Goal: Task Accomplishment & Management: Complete application form

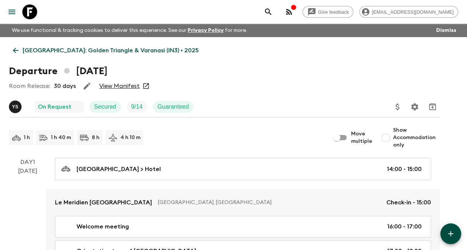
click at [19, 50] on icon at bounding box center [16, 50] width 8 height 8
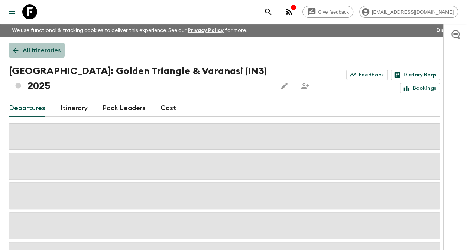
click at [19, 50] on icon at bounding box center [16, 50] width 8 height 8
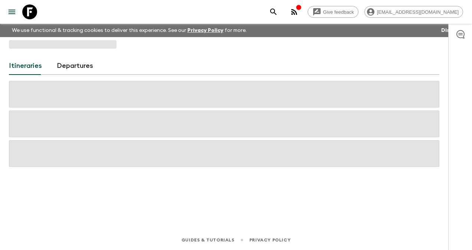
click at [19, 50] on div "Itineraries Departures" at bounding box center [224, 123] width 449 height 172
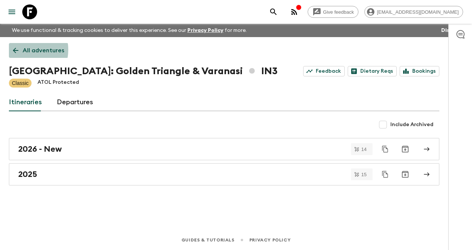
click at [19, 50] on icon at bounding box center [16, 50] width 8 height 8
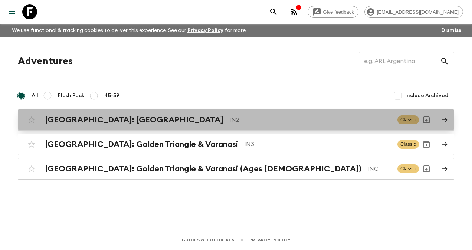
click at [66, 120] on h2 "[GEOGRAPHIC_DATA]: [GEOGRAPHIC_DATA]" at bounding box center [134, 120] width 179 height 10
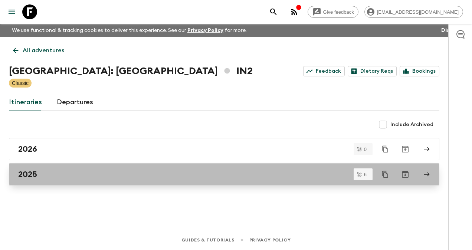
click at [26, 177] on h2 "2025" at bounding box center [27, 175] width 19 height 10
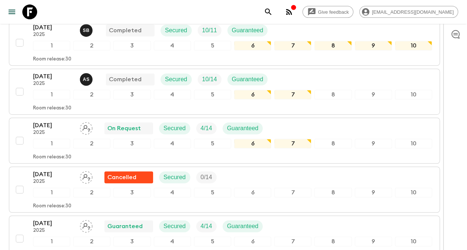
scroll to position [141, 0]
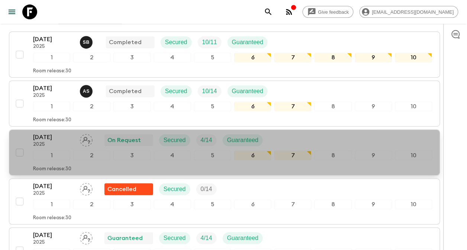
click at [55, 133] on p "[DATE]" at bounding box center [53, 137] width 41 height 9
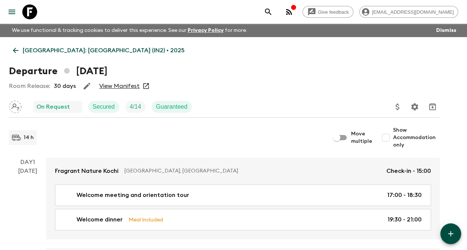
click at [14, 50] on icon at bounding box center [16, 51] width 6 height 6
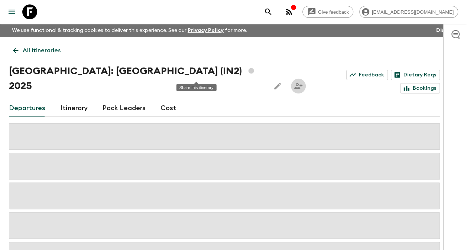
click at [294, 82] on icon "Share this itinerary" at bounding box center [298, 86] width 9 height 9
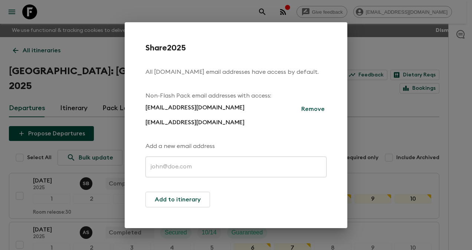
click at [421, 118] on div "Share 2025 All [DOMAIN_NAME] email addresses have access by default. Non-Flash …" at bounding box center [236, 125] width 472 height 250
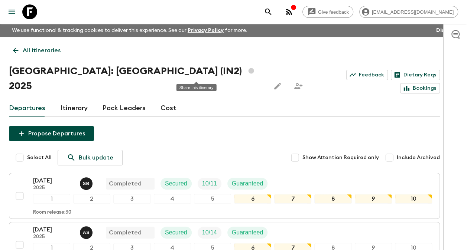
click at [294, 83] on icon "Share this itinerary" at bounding box center [298, 86] width 8 height 6
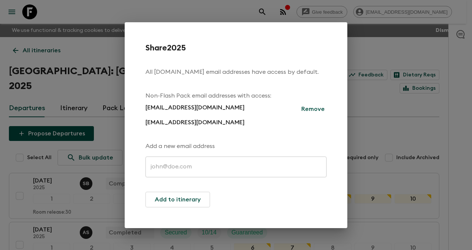
click at [392, 122] on div "Share 2025 All [DOMAIN_NAME] email addresses have access by default. Non-Flash …" at bounding box center [236, 125] width 472 height 250
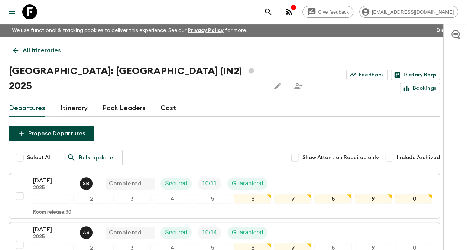
click at [115, 100] on link "Pack Leaders" at bounding box center [123, 109] width 43 height 18
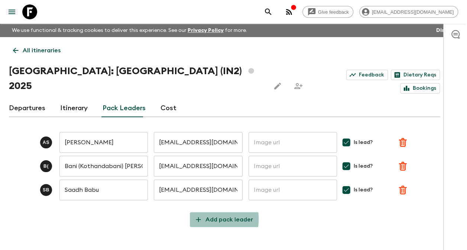
click at [198, 216] on icon "button" at bounding box center [198, 220] width 8 height 8
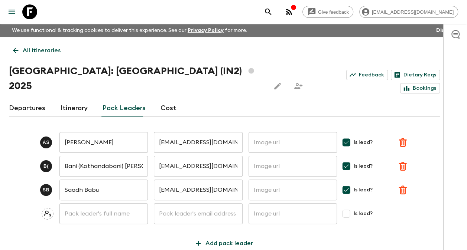
click at [100, 203] on input "text" at bounding box center [103, 213] width 88 height 21
type input "[PERSON_NAME] V"
click at [187, 203] on input "text" at bounding box center [198, 213] width 88 height 21
paste input "[EMAIL_ADDRESS][DOMAIN_NAME]"
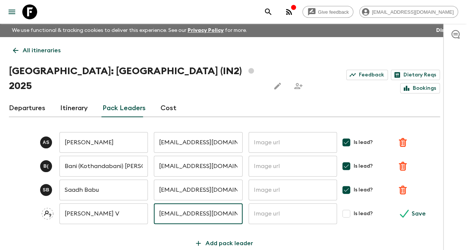
type input "[EMAIL_ADDRESS][DOMAIN_NAME]"
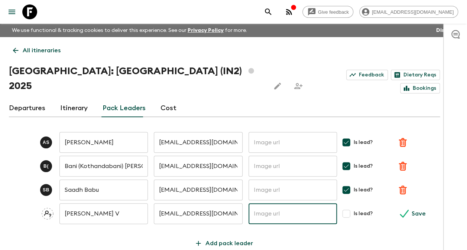
click at [281, 203] on input "text" at bounding box center [292, 213] width 88 height 21
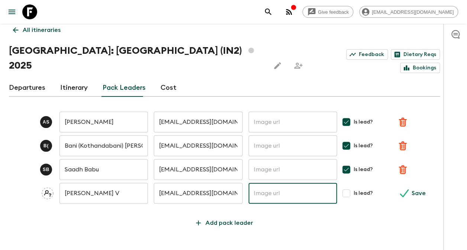
scroll to position [27, 0]
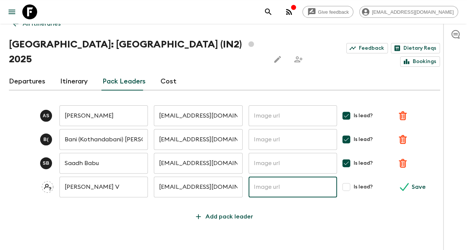
click at [349, 180] on input "Is lead?" at bounding box center [346, 187] width 15 height 15
checkbox input "true"
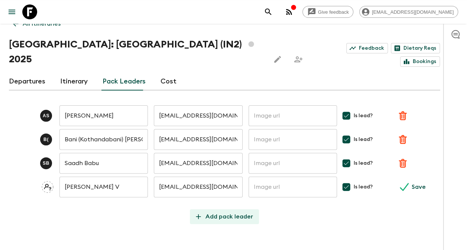
click at [198, 215] on icon "button" at bounding box center [198, 217] width 5 height 5
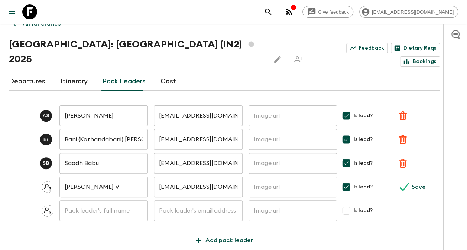
scroll to position [50, 0]
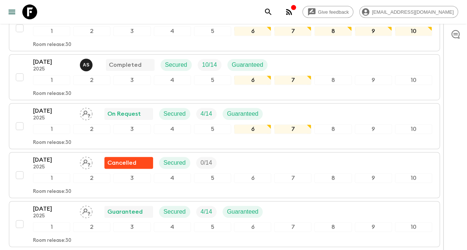
scroll to position [162, 0]
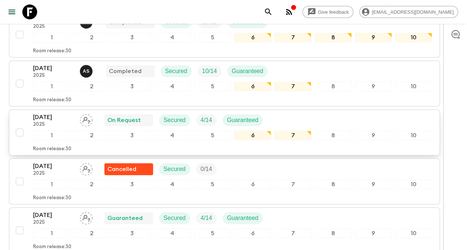
click at [54, 113] on p "[DATE]" at bounding box center [53, 117] width 41 height 9
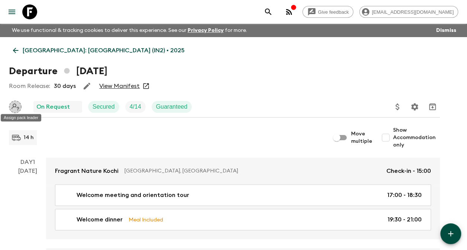
click at [15, 108] on icon "Assign pack leader" at bounding box center [15, 107] width 13 height 13
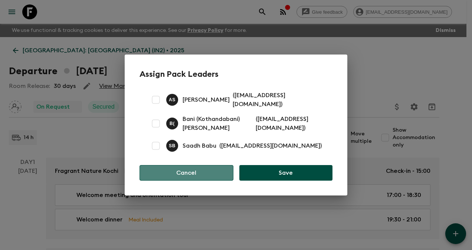
click at [195, 172] on button "Cancel" at bounding box center [187, 173] width 94 height 16
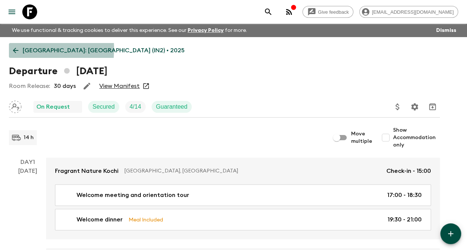
click at [11, 49] on link "[GEOGRAPHIC_DATA]: [GEOGRAPHIC_DATA] (IN2) • 2025" at bounding box center [99, 50] width 180 height 15
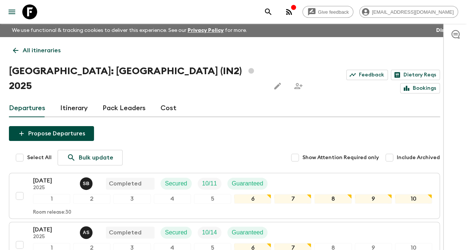
click at [133, 100] on link "Pack Leaders" at bounding box center [123, 109] width 43 height 18
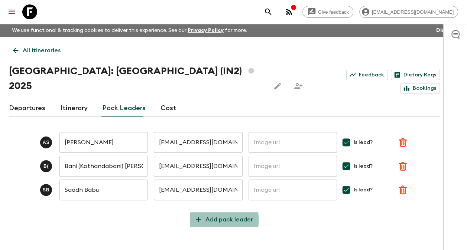
click at [200, 216] on icon "button" at bounding box center [198, 220] width 8 height 8
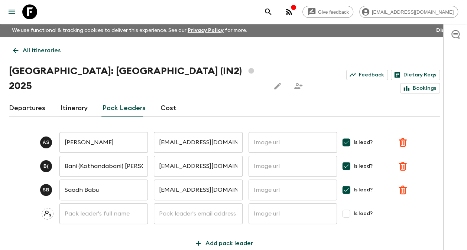
click at [95, 203] on input "text" at bounding box center [103, 213] width 88 height 21
type input "[PERSON_NAME] V"
type input "[EMAIL_ADDRESS][DOMAIN_NAME]"
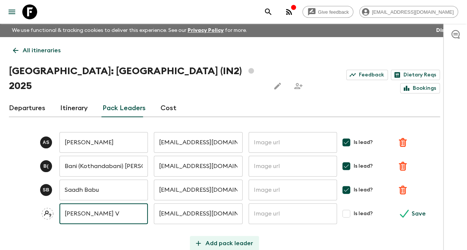
click at [202, 239] on icon "button" at bounding box center [198, 243] width 8 height 8
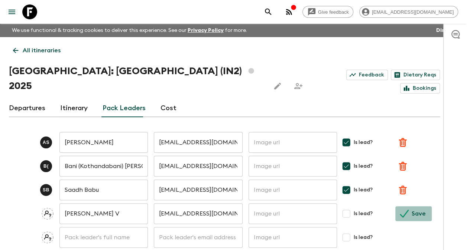
click at [413, 209] on p "Save" at bounding box center [418, 213] width 14 height 9
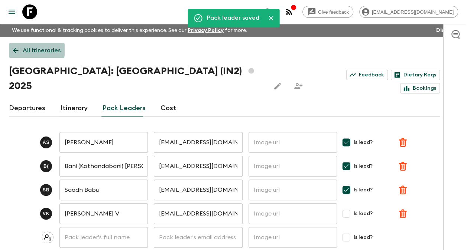
click at [18, 49] on icon at bounding box center [16, 50] width 8 height 8
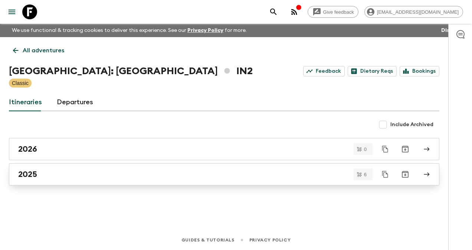
click at [33, 178] on h2 "2025" at bounding box center [27, 175] width 19 height 10
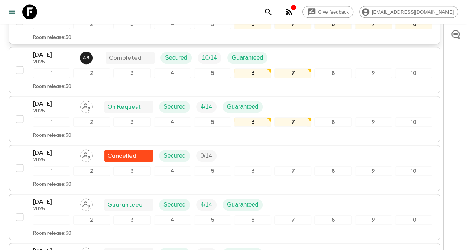
scroll to position [186, 0]
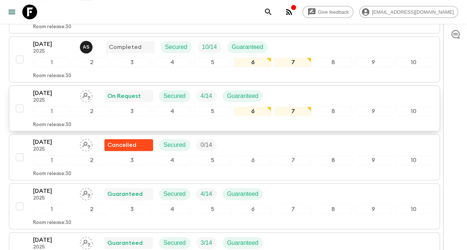
click at [43, 89] on p "[DATE]" at bounding box center [53, 93] width 41 height 9
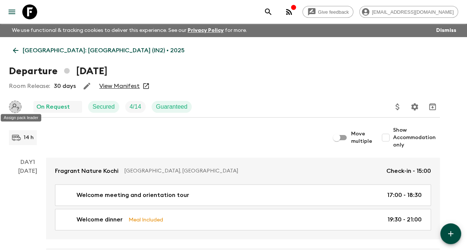
click at [11, 108] on icon "Assign pack leader" at bounding box center [15, 107] width 13 height 13
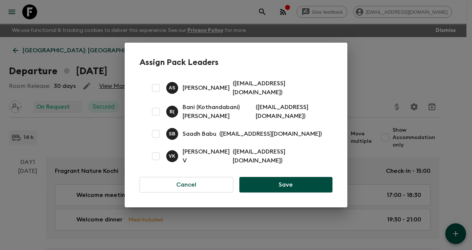
click at [157, 157] on input "checkbox" at bounding box center [156, 156] width 15 height 15
checkbox input "true"
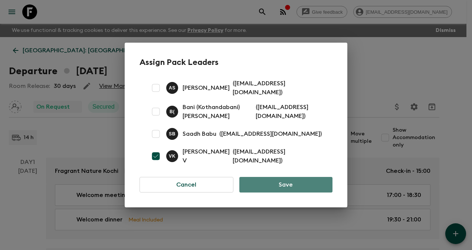
click at [280, 181] on button "Save" at bounding box center [285, 185] width 93 height 16
